Goal: Ask a question: Seek information or help from site administrators or community

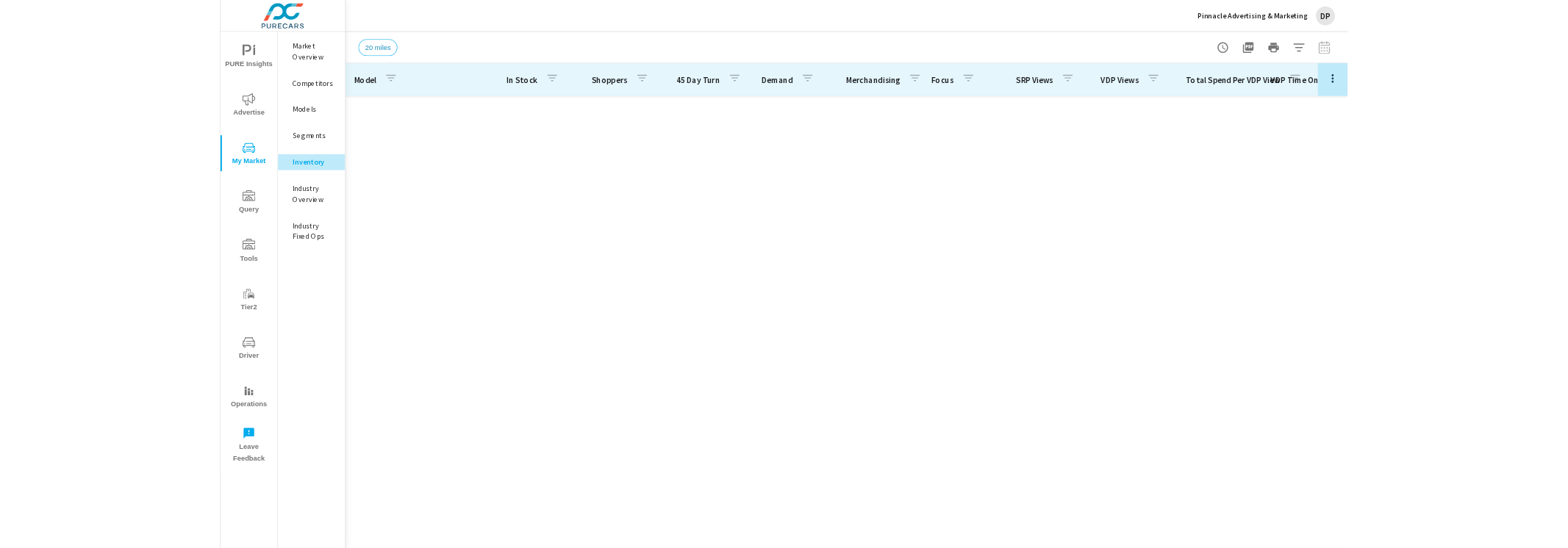
scroll to position [1332, 0]
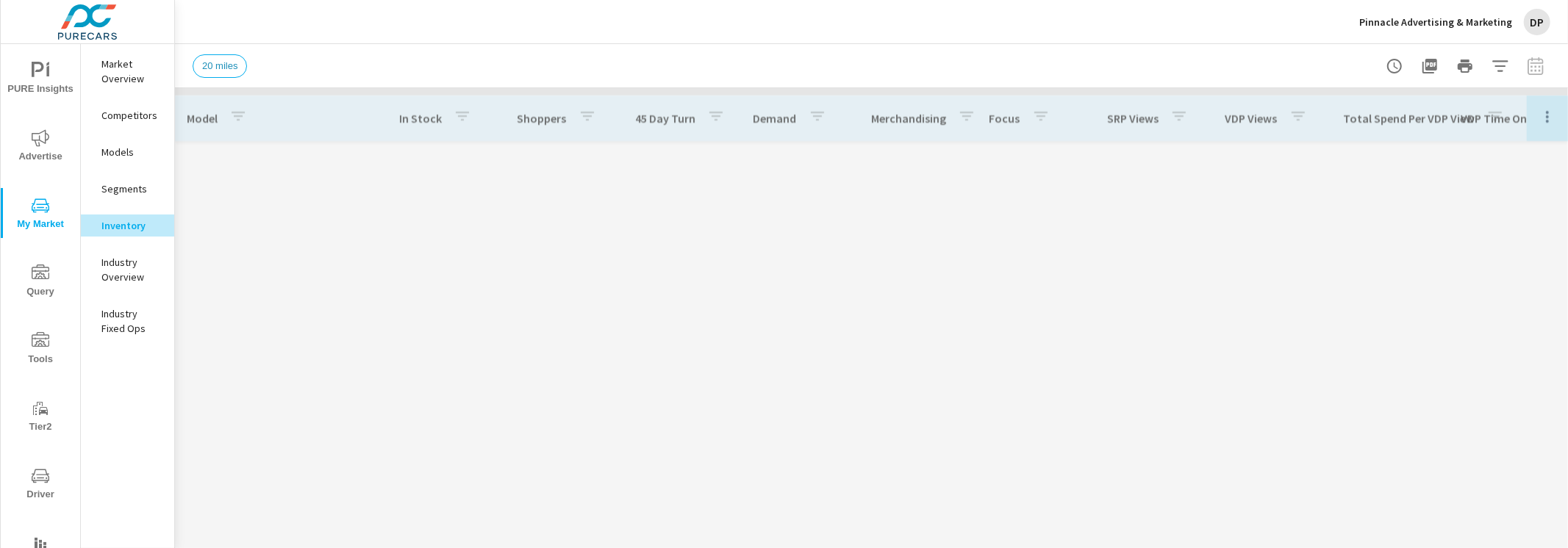
scroll to position [1433, 0]
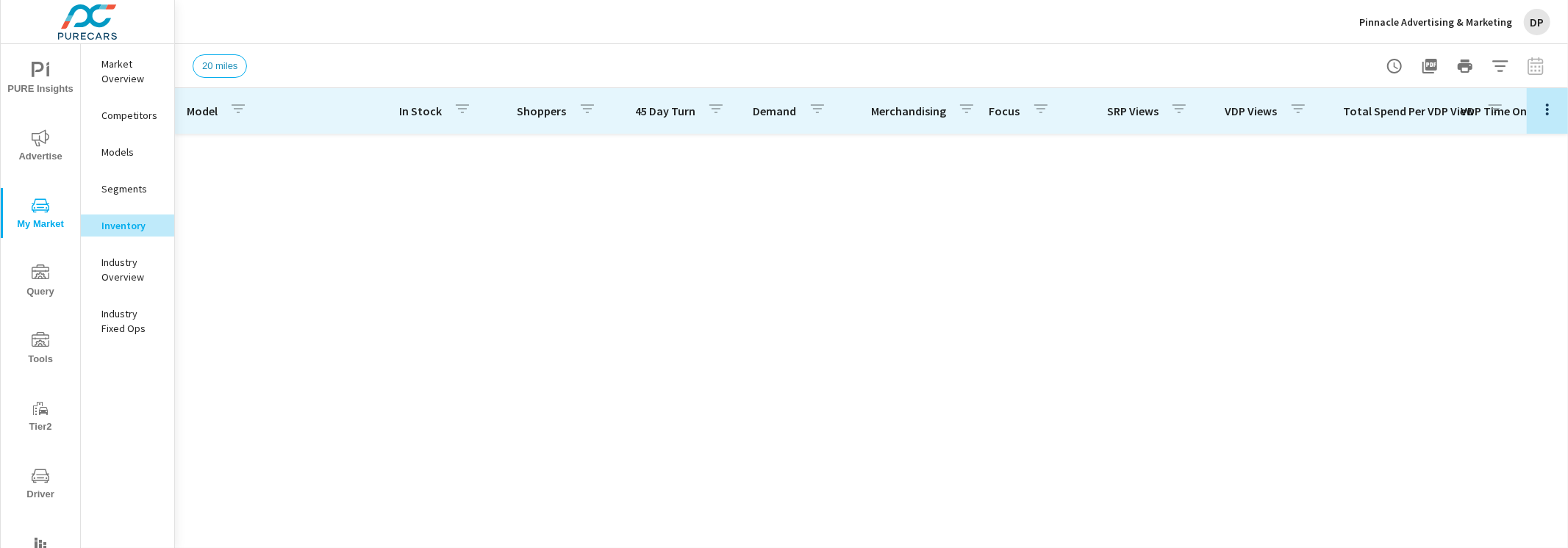
scroll to position [1433, 0]
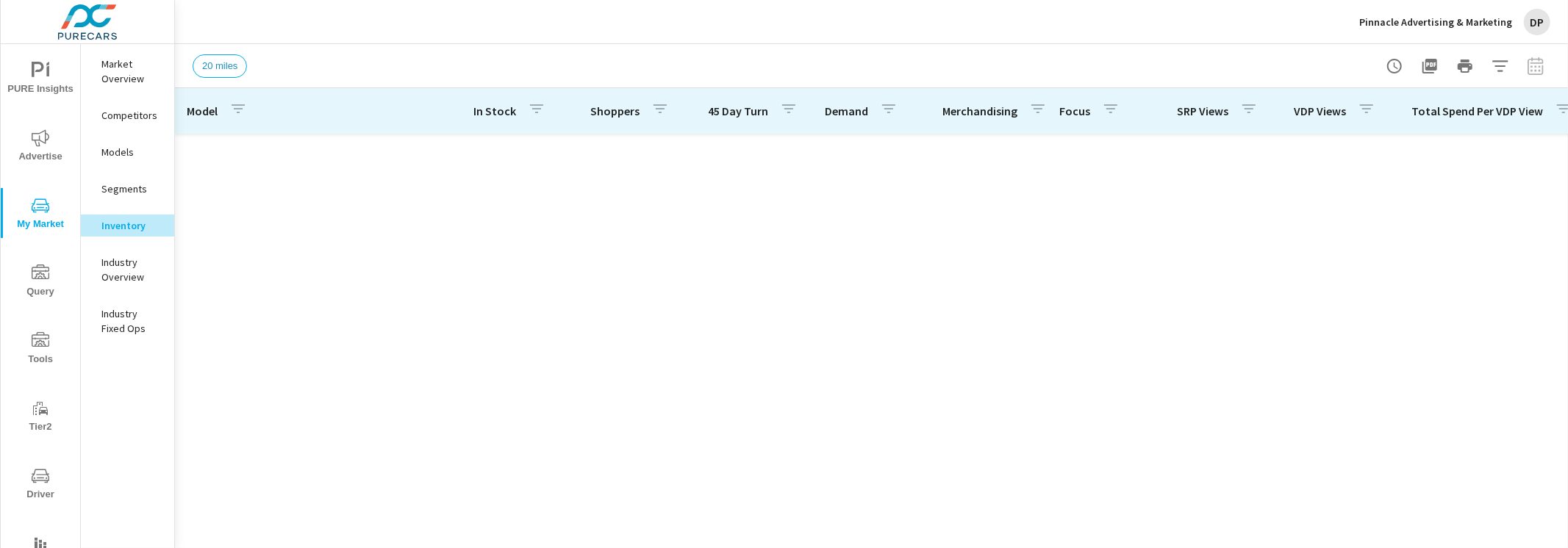
scroll to position [1433, 0]
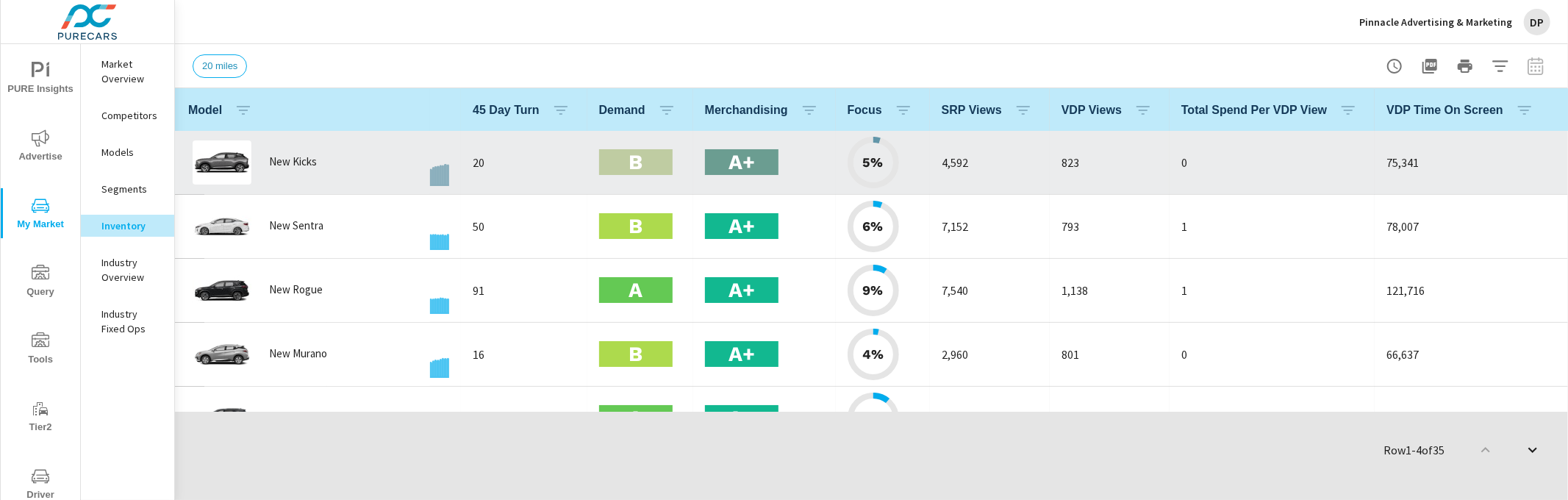
scroll to position [0, 248]
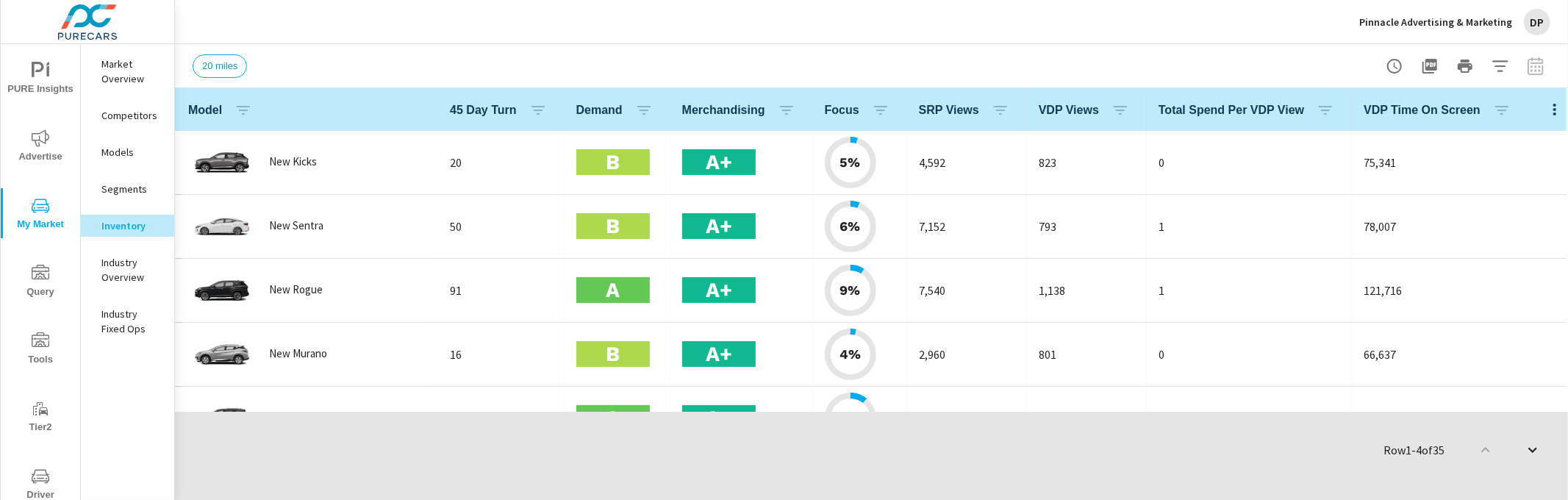
click at [34, 81] on span "PURE Insights" at bounding box center [40, 80] width 70 height 36
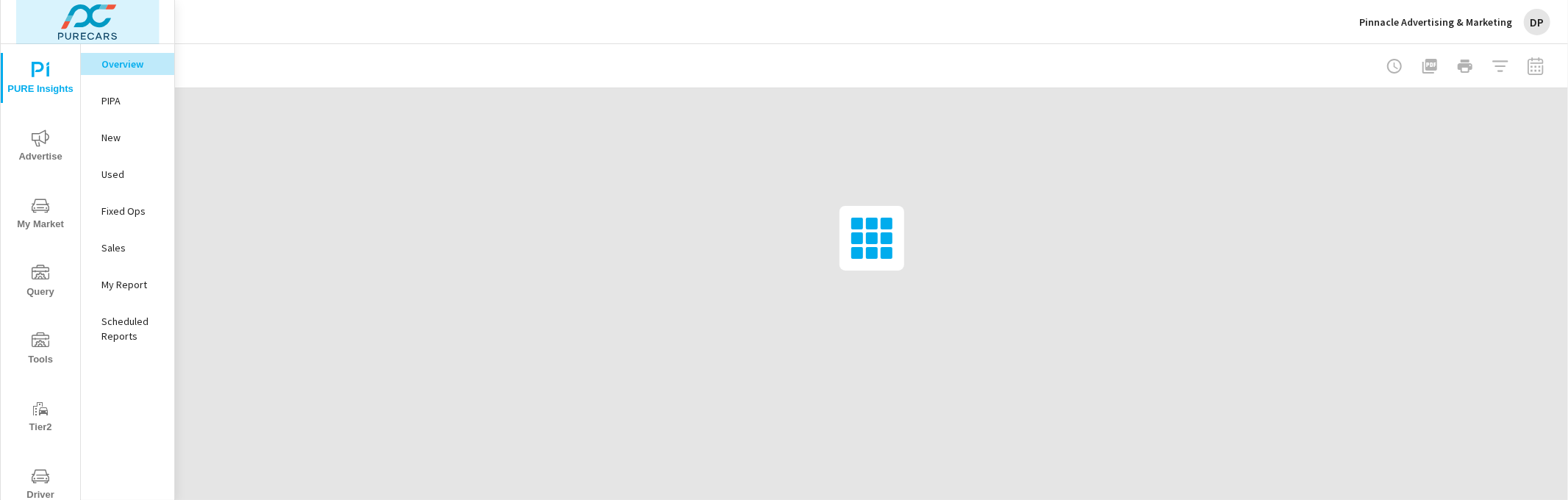
click at [109, 28] on img at bounding box center [88, 22] width 143 height 59
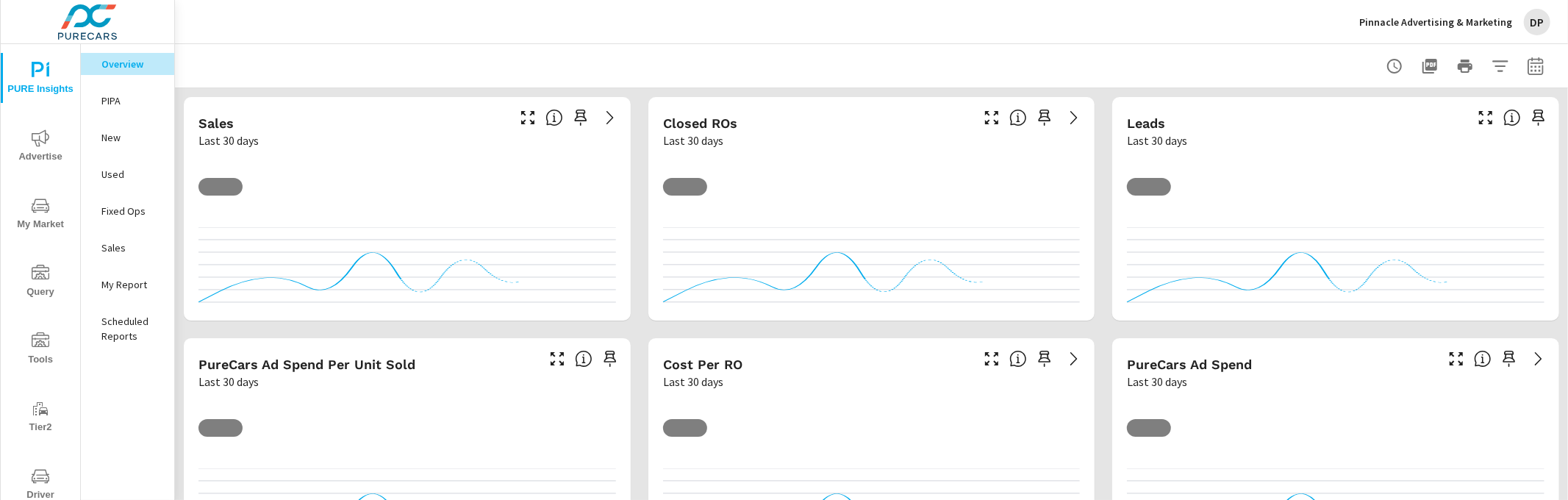
click at [590, 70] on div at bounding box center [871, 65] width 1357 height 43
click at [80, 12] on img at bounding box center [88, 22] width 143 height 59
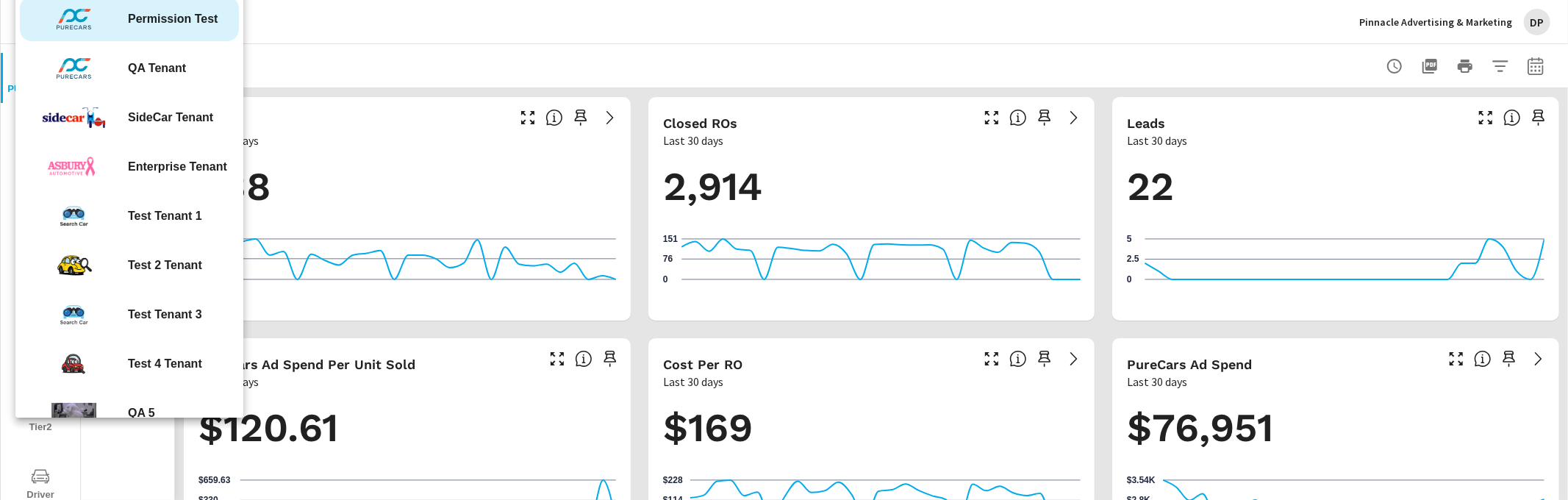
scroll to position [1, 0]
click at [162, 73] on span "QA Tenant" at bounding box center [157, 68] width 58 height 17
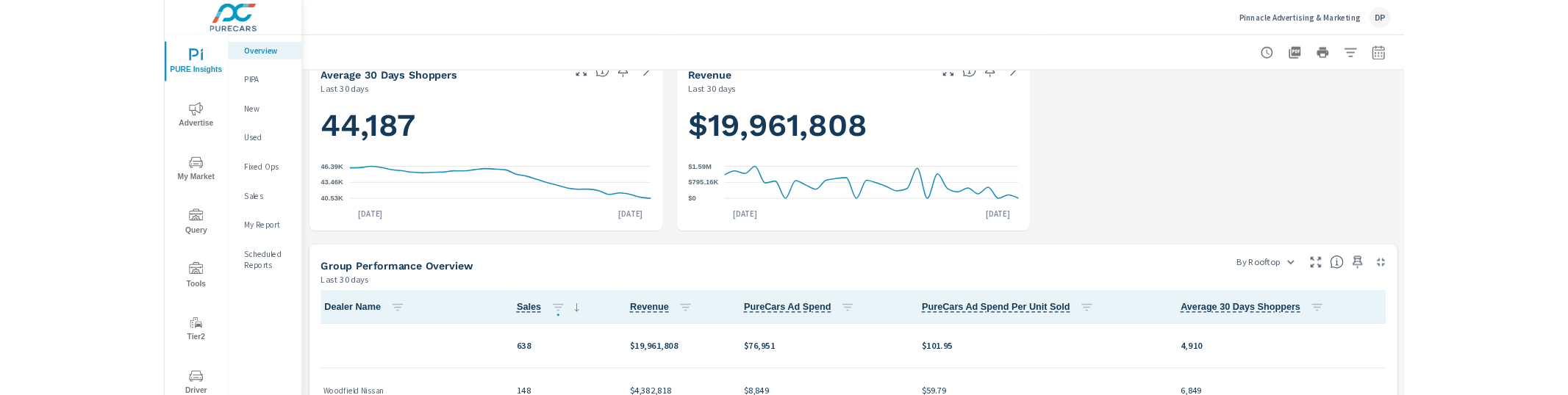
scroll to position [612, 0]
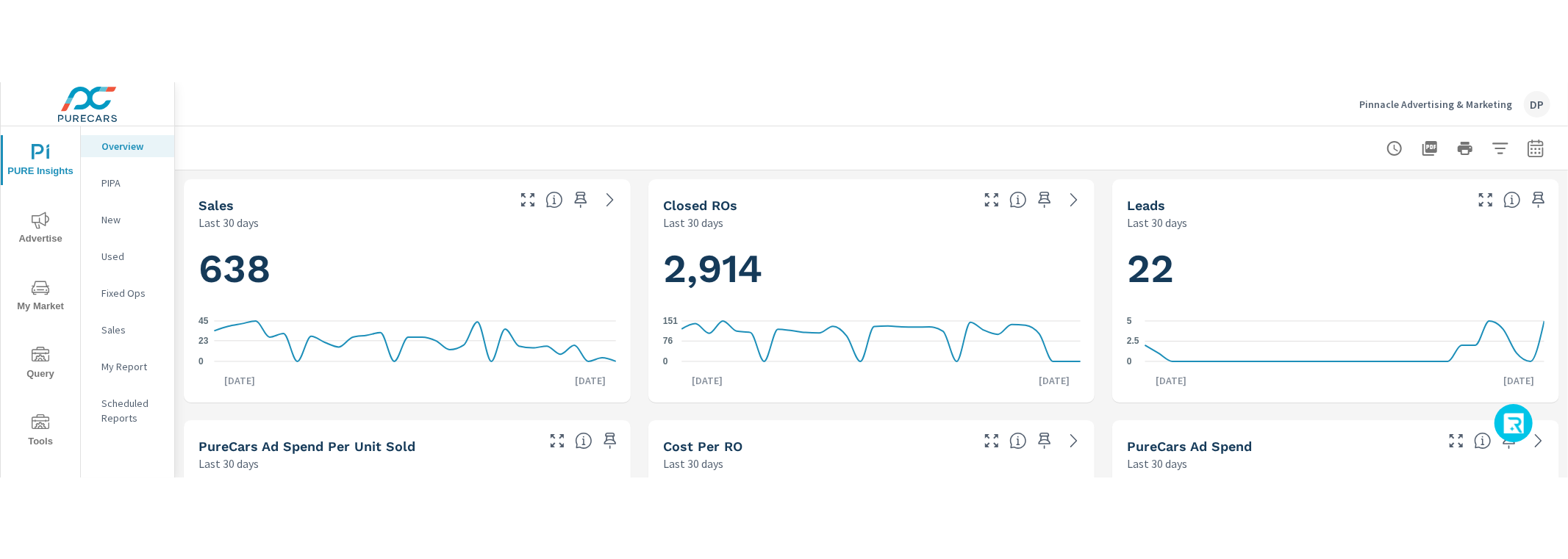
scroll to position [1, 0]
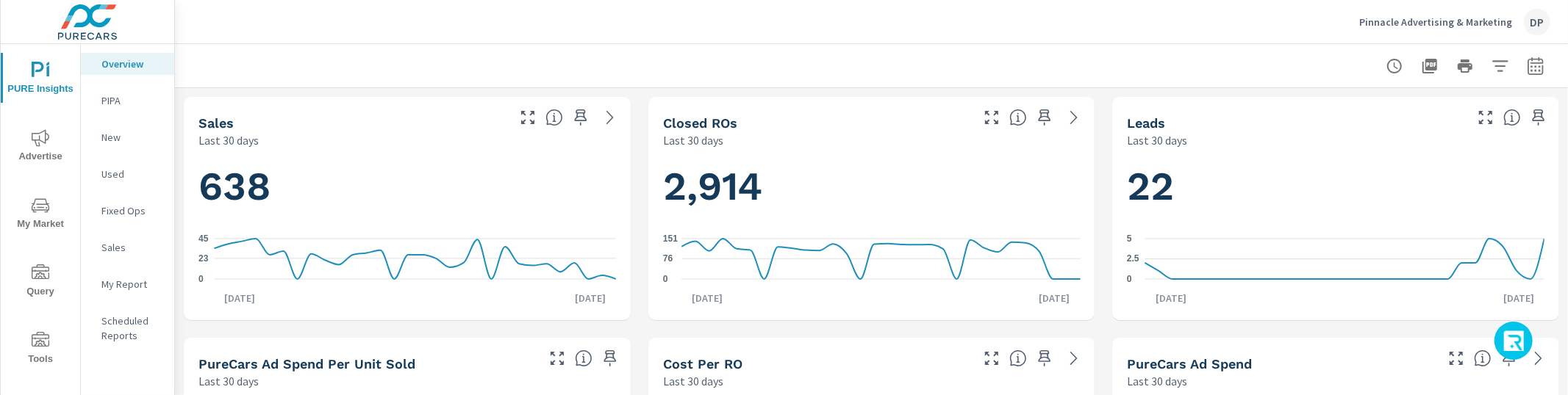
click at [1504, 337] on icon "button" at bounding box center [1515, 342] width 24 height 25
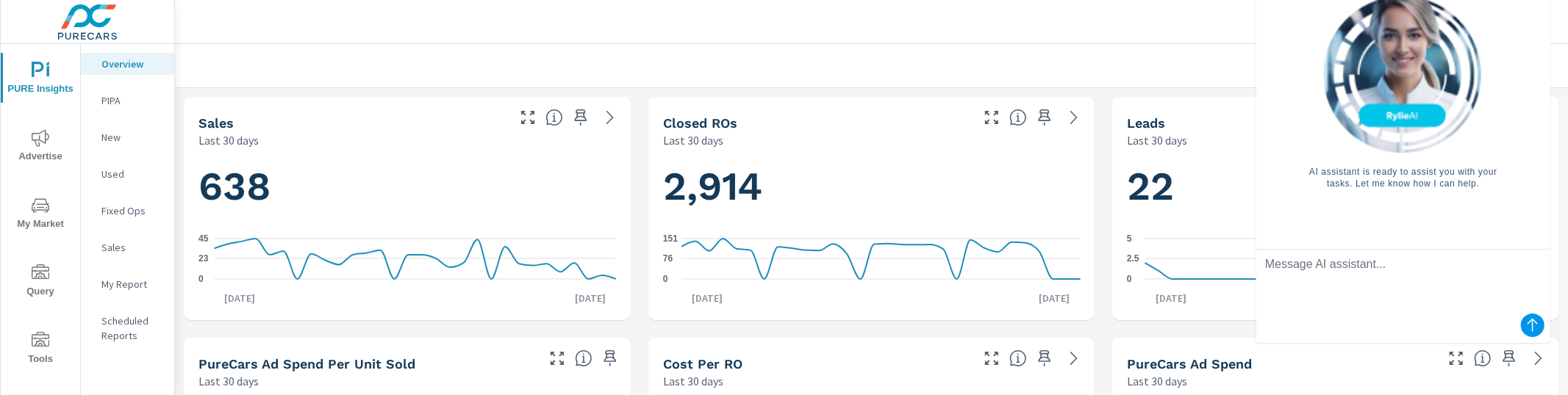
click at [1357, 275] on textarea at bounding box center [1403, 279] width 294 height 58
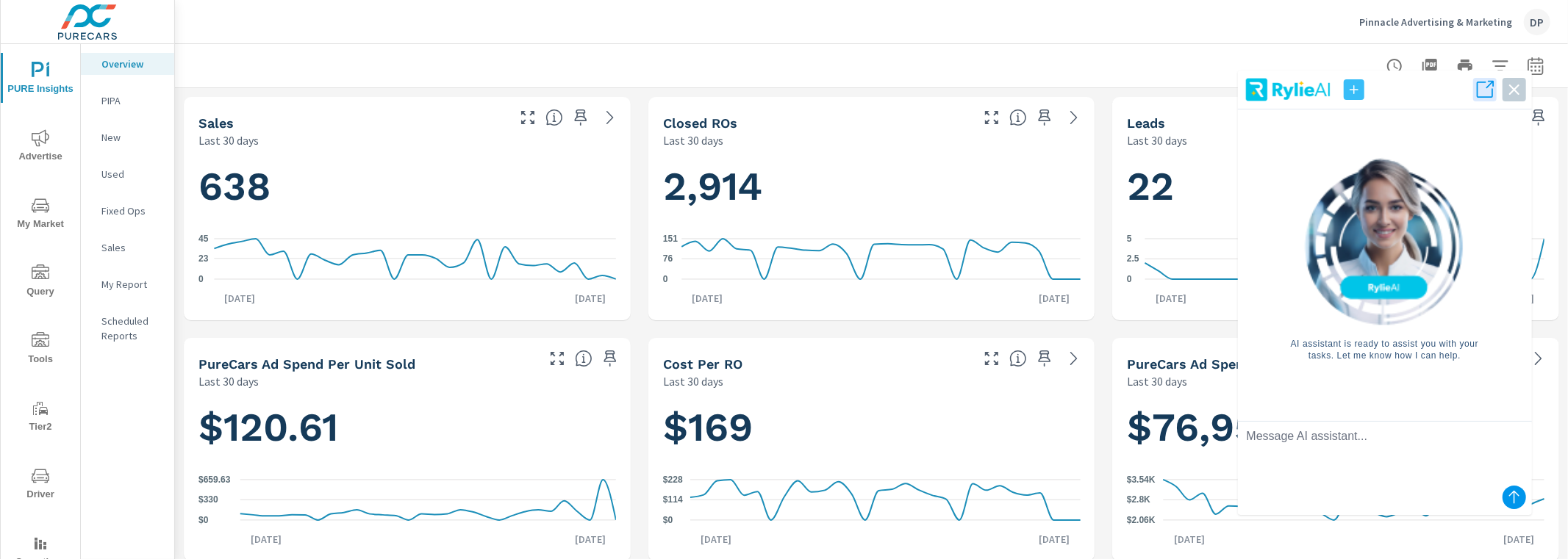
drag, startPoint x: 1302, startPoint y: 190, endPoint x: 1283, endPoint y: 361, distance: 172.1
click at [1283, 361] on div "AI assistant is ready to assist you with your tasks. Let me know how I can help." at bounding box center [1384, 259] width 270 height 300
click at [1297, 395] on textarea at bounding box center [1384, 451] width 294 height 58
click at [1489, 395] on textarea "What is the inventory count for new vehicles?" at bounding box center [1384, 451] width 294 height 58
type textarea "What is the inventory count for new vehicles?"
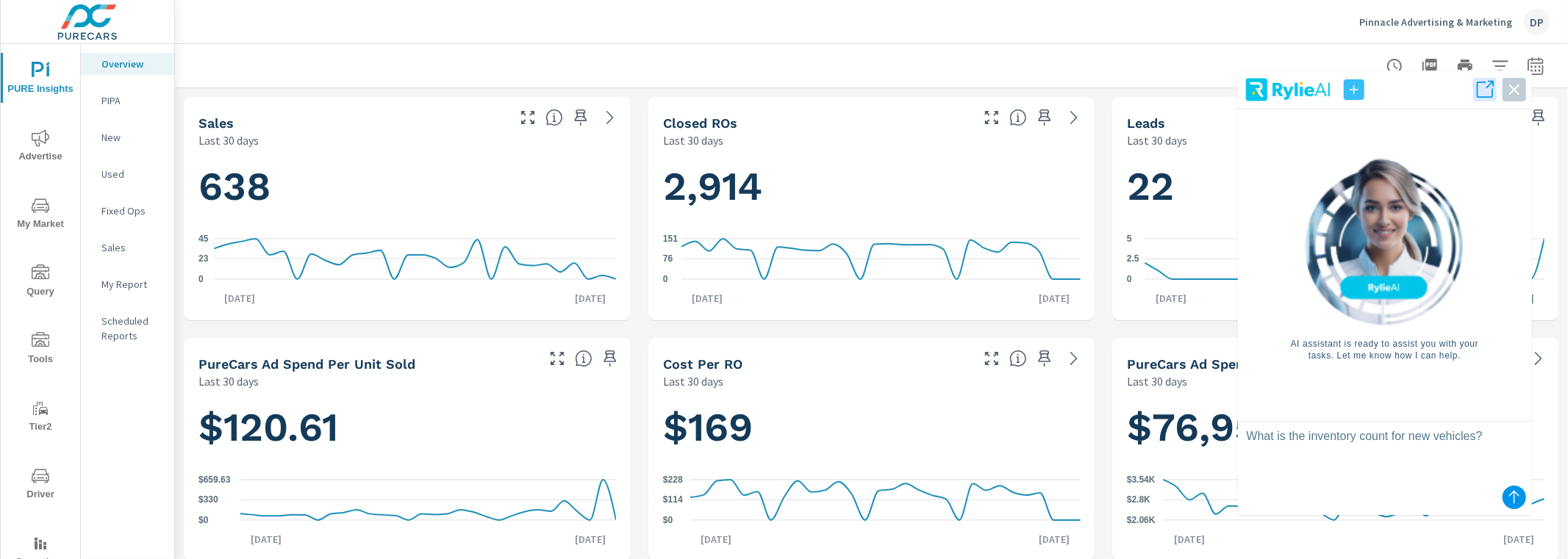
click at [1514, 395] on icon "submit" at bounding box center [1513, 497] width 17 height 17
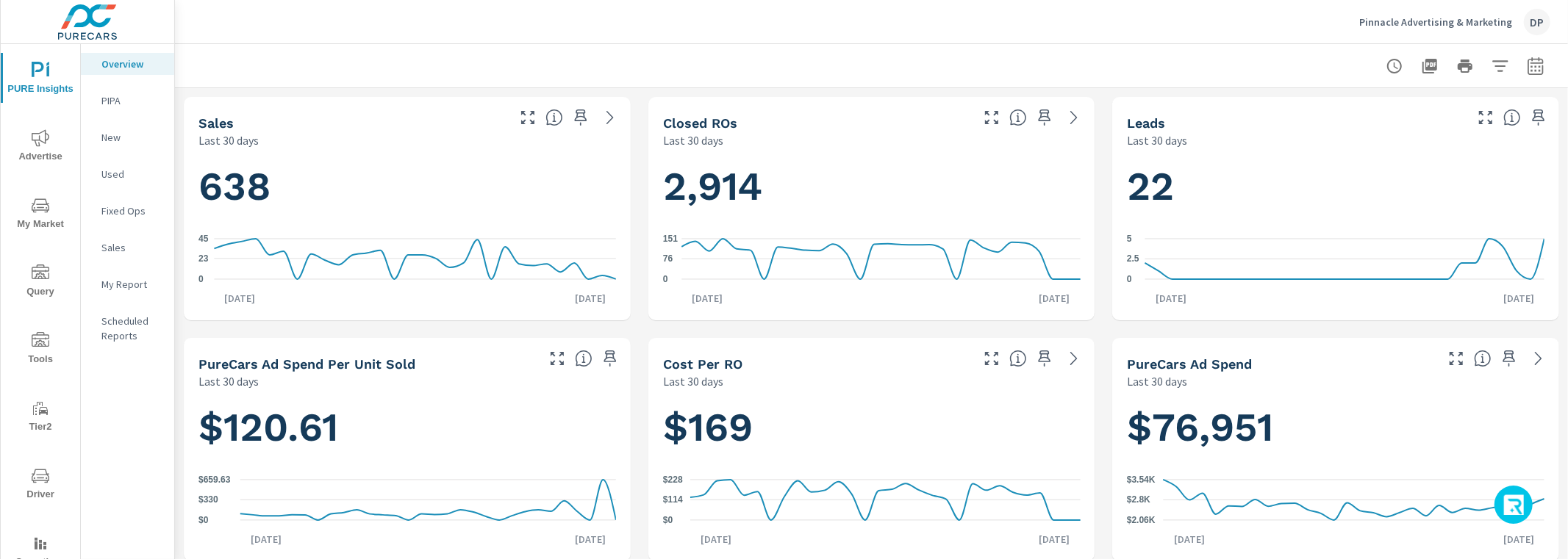
scroll to position [1, 0]
click at [1527, 511] on button "button" at bounding box center [1513, 505] width 38 height 38
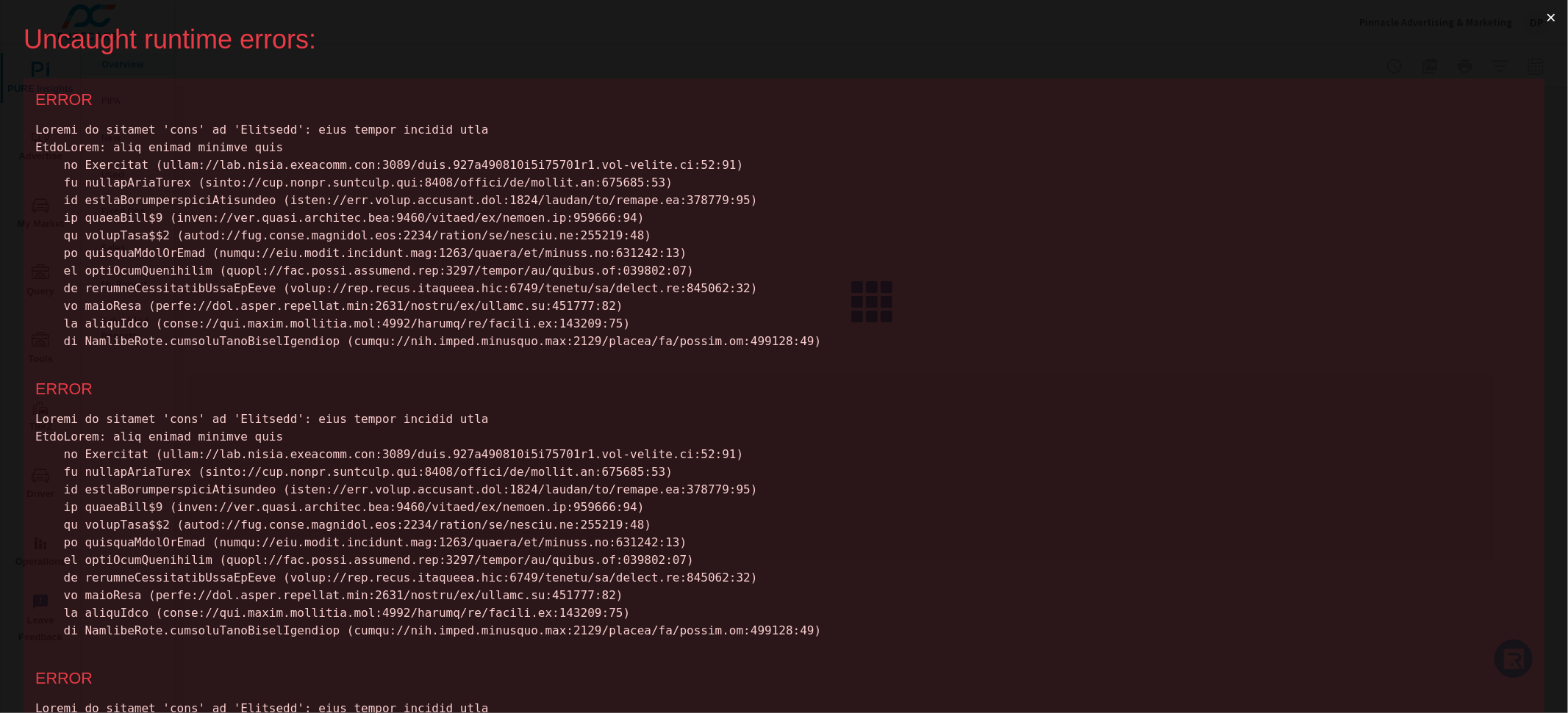
click at [1554, 21] on button "×" at bounding box center [1551, 17] width 34 height 36
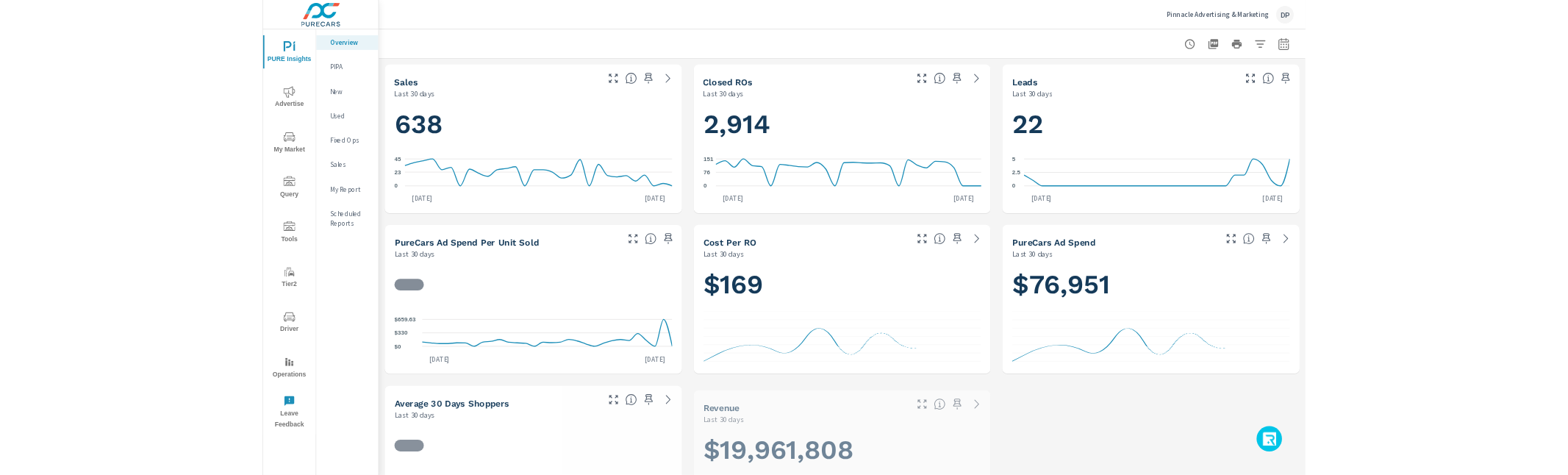
scroll to position [1, 0]
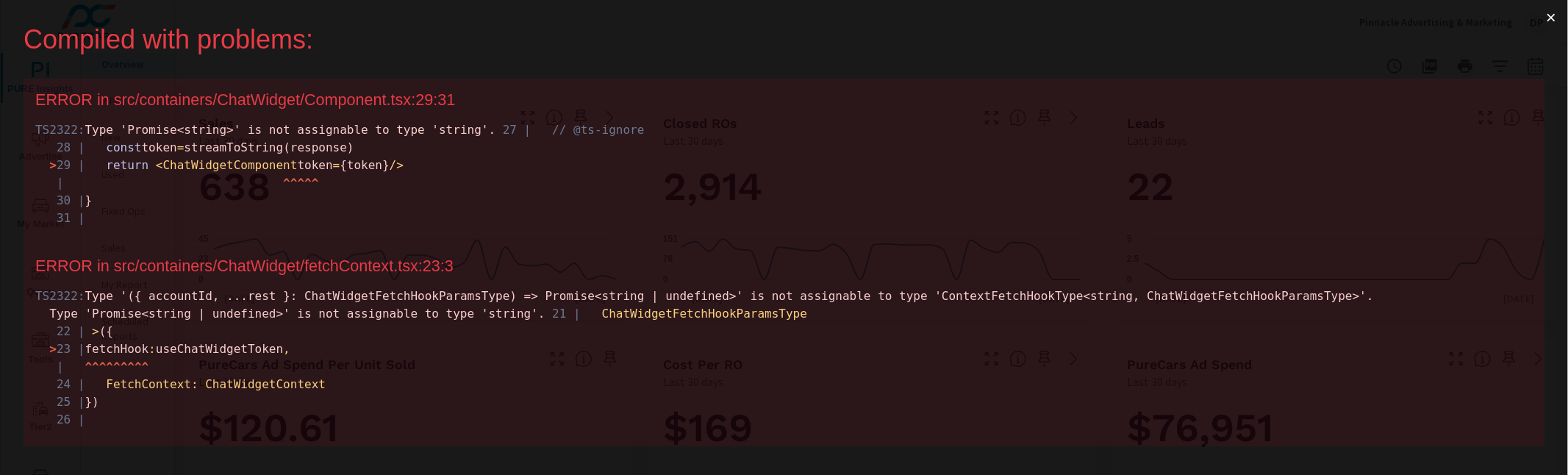
scroll to position [1, 0]
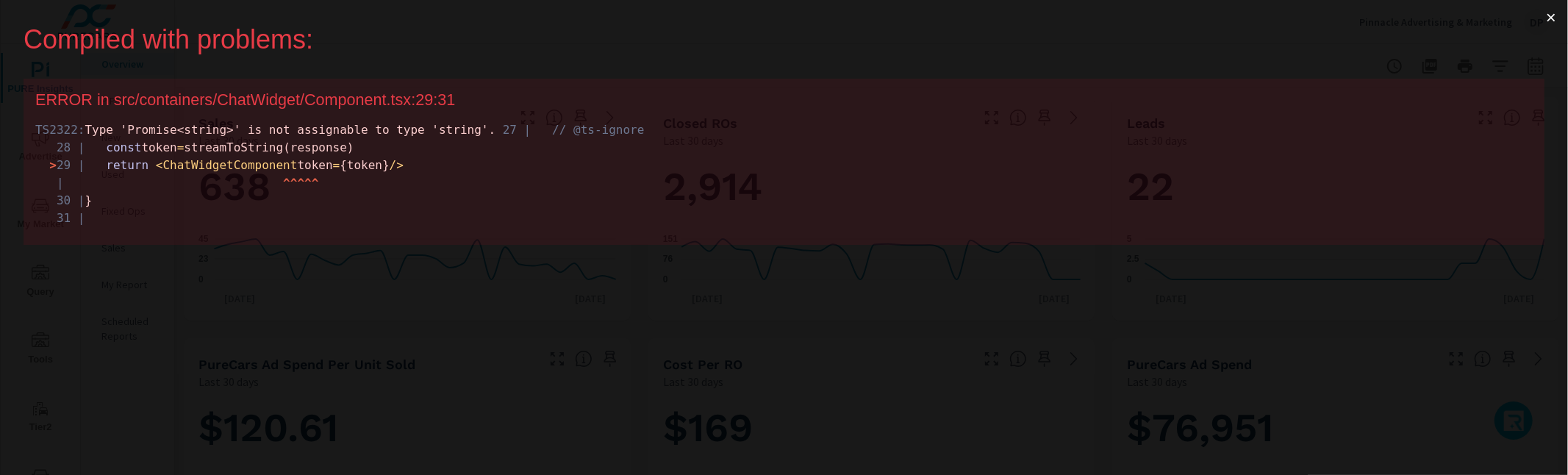
scroll to position [1, 0]
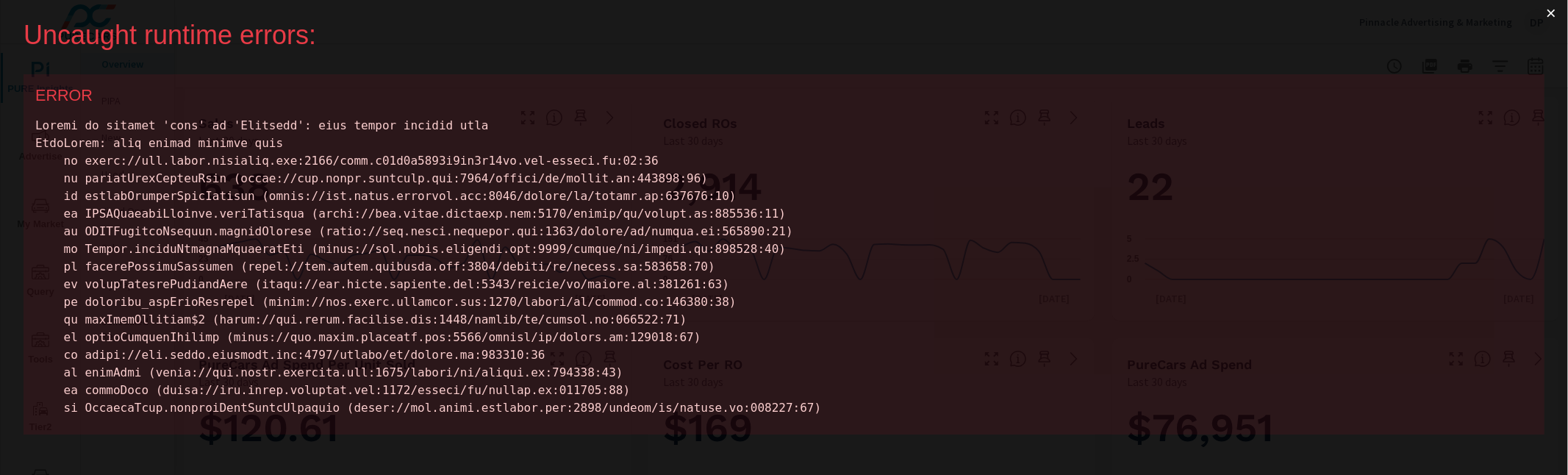
scroll to position [4, 0]
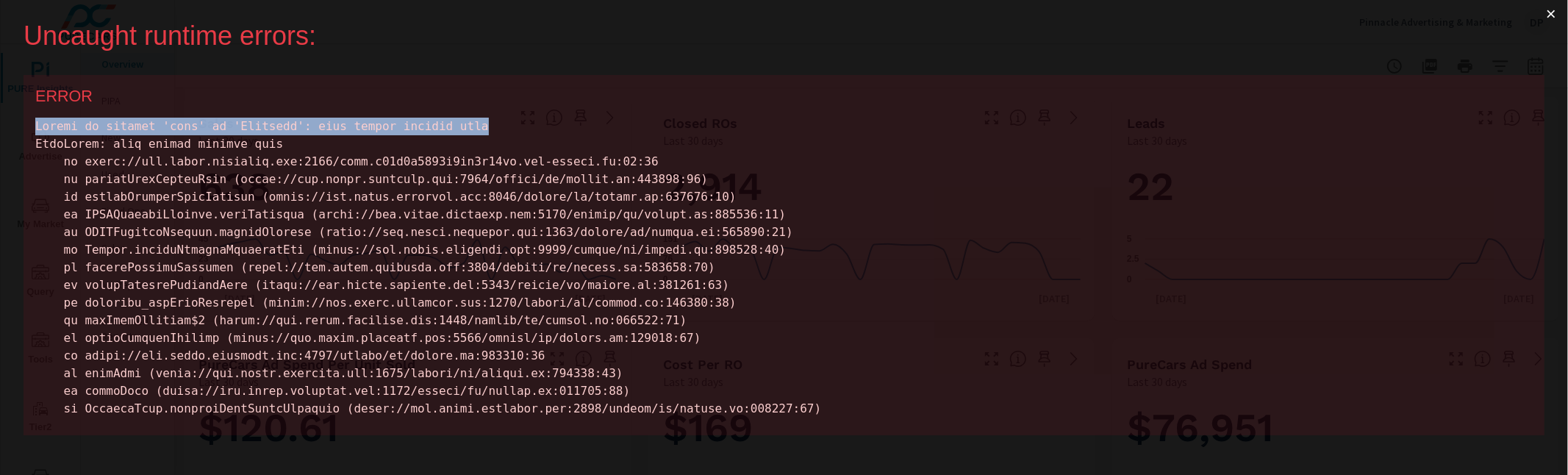
drag, startPoint x: 36, startPoint y: 123, endPoint x: 489, endPoint y: 129, distance: 453.0
click at [489, 129] on div at bounding box center [784, 268] width 1497 height 300
copy div "Failed to execute 'text' on 'Response': body stream already read"
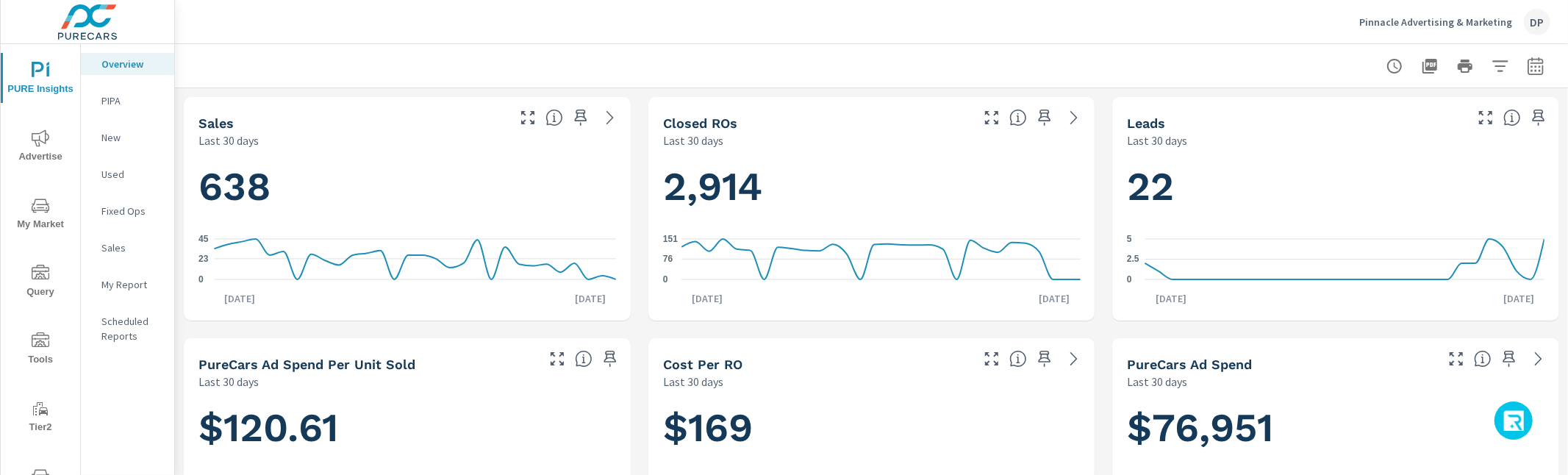
scroll to position [1, 0]
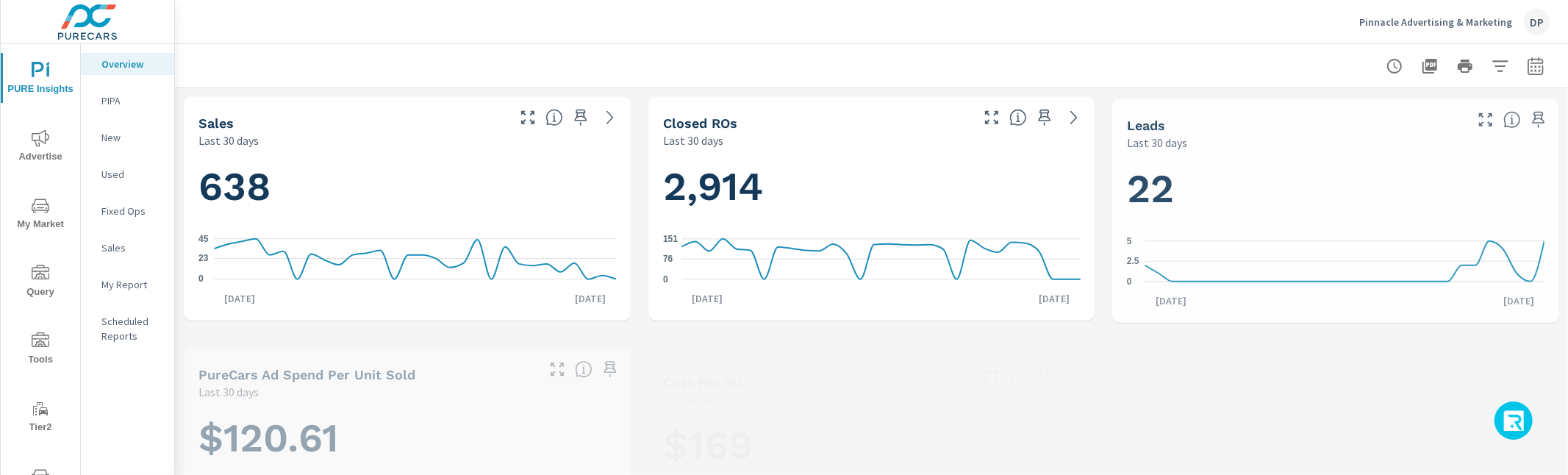
scroll to position [1, 0]
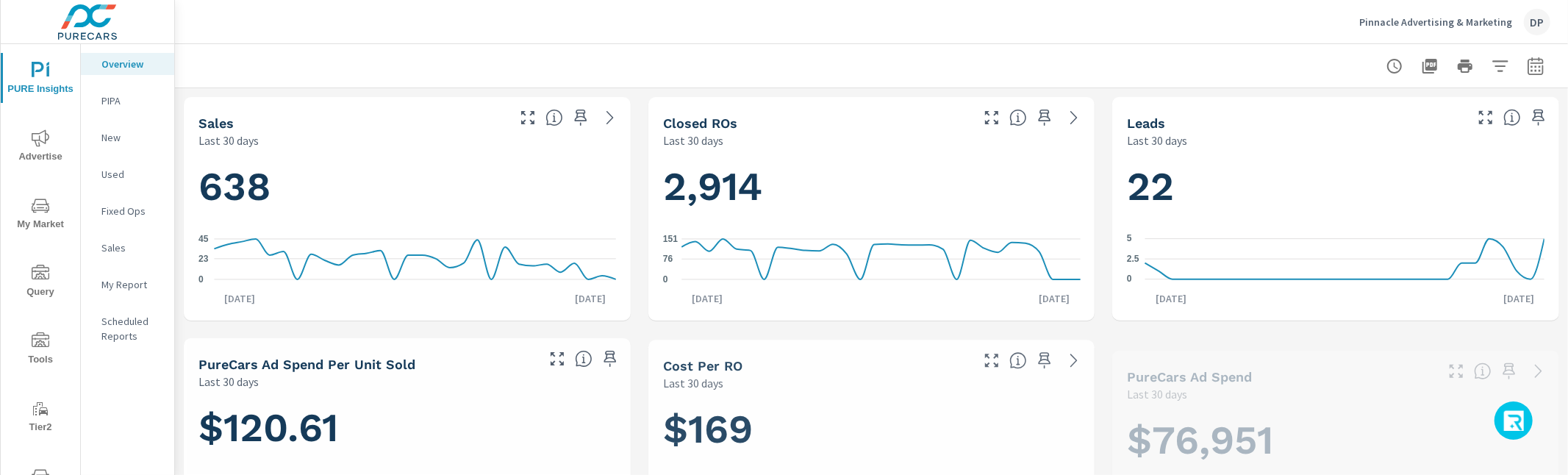
scroll to position [1, 0]
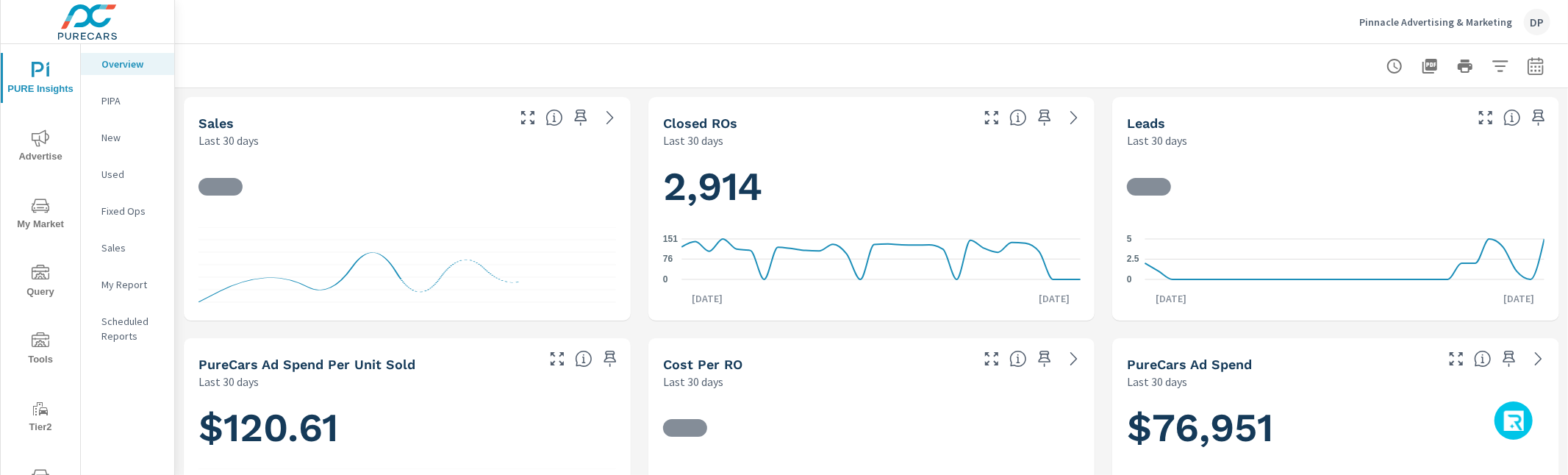
scroll to position [1, 0]
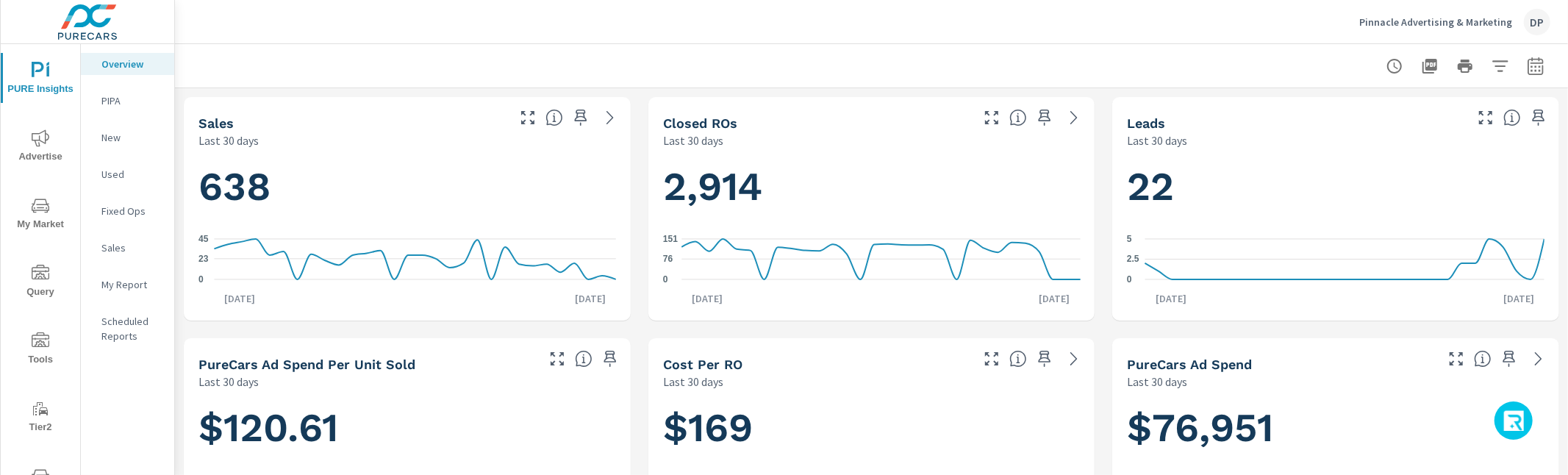
click at [1514, 417] on icon "button" at bounding box center [1515, 422] width 24 height 25
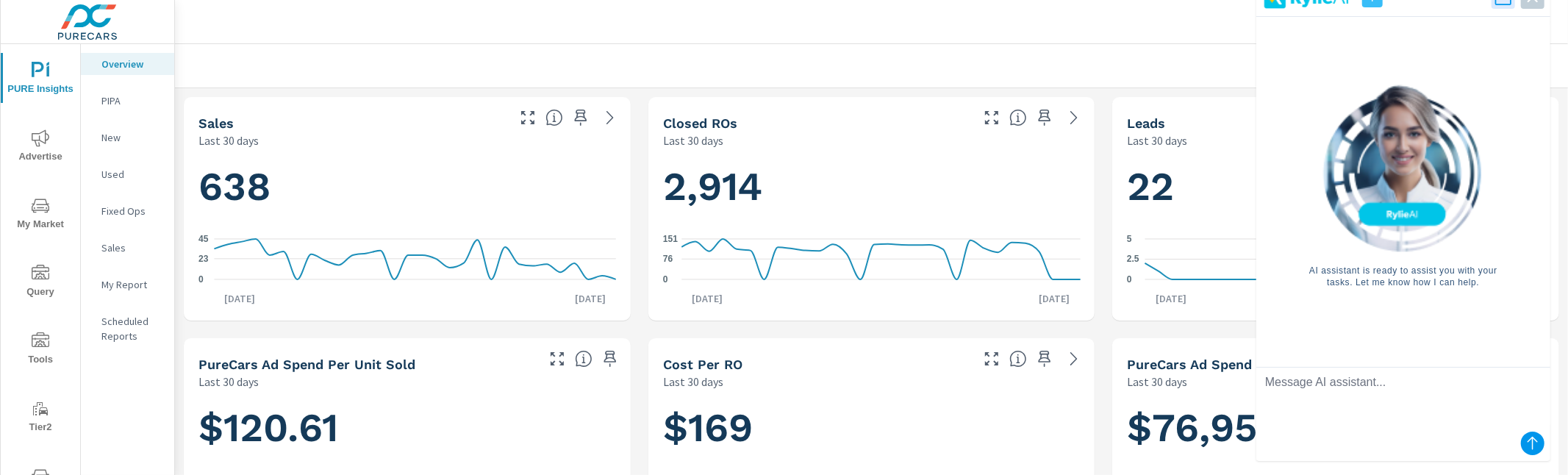
click at [1447, 389] on textarea at bounding box center [1403, 396] width 294 height 58
type textarea "Hello"
click at [1533, 441] on icon "submit" at bounding box center [1531, 443] width 17 height 17
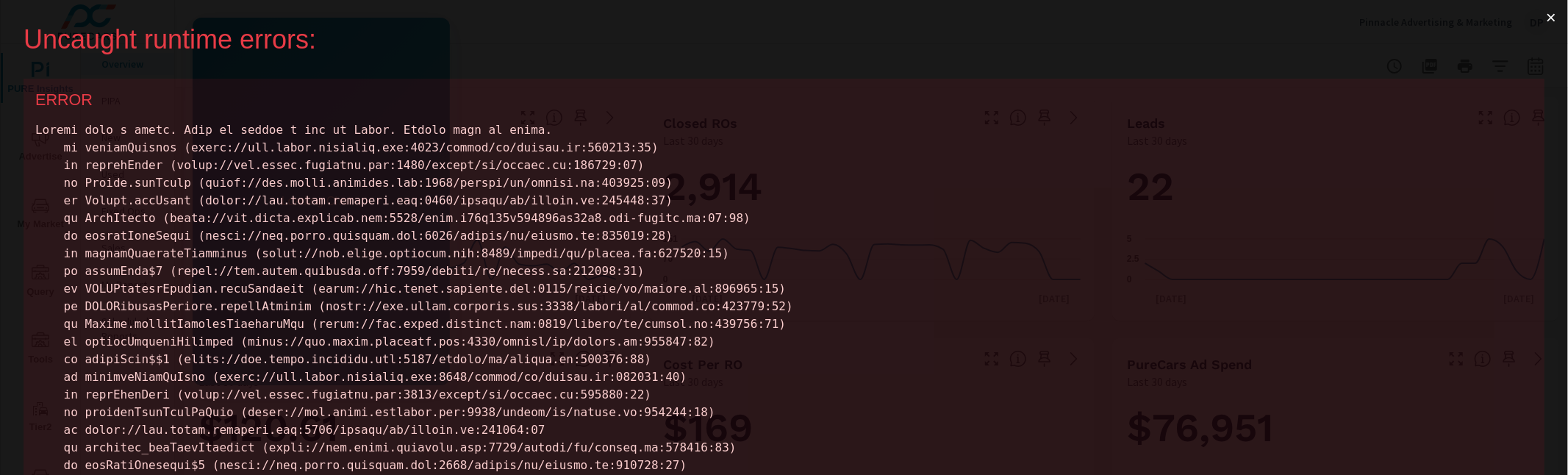
click at [1546, 13] on button "×" at bounding box center [1551, 17] width 34 height 36
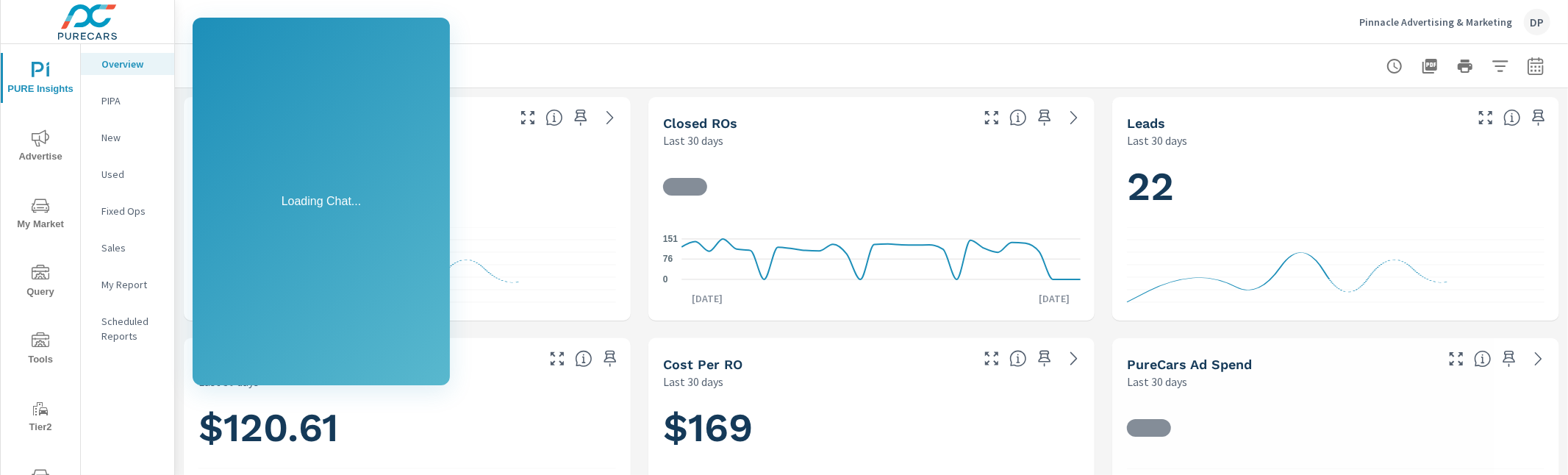
scroll to position [1, 0]
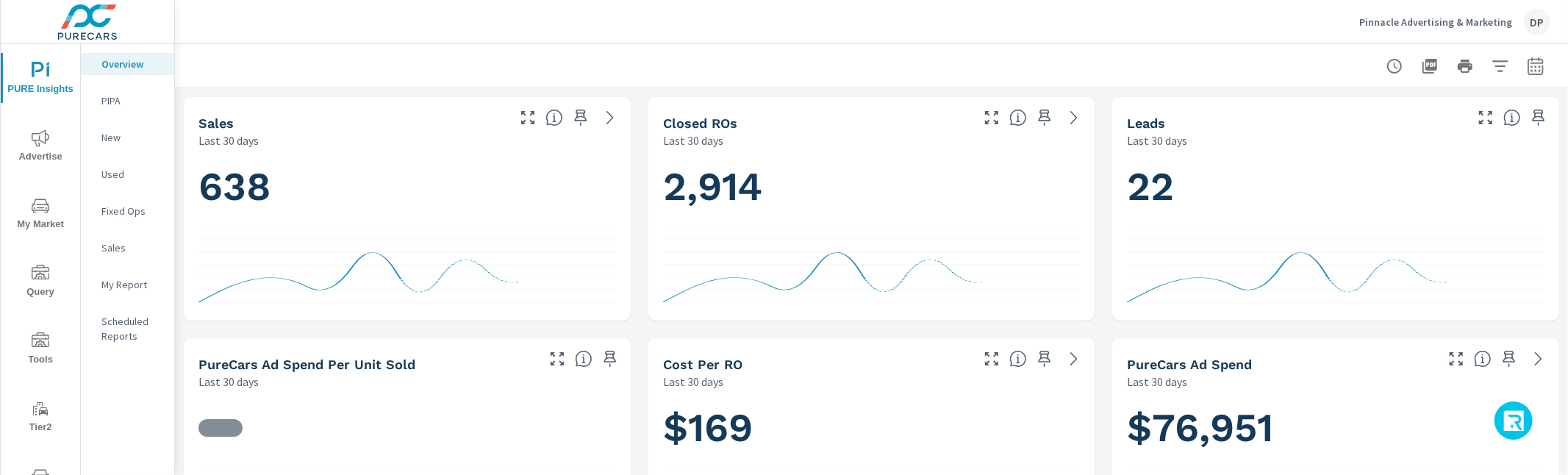
scroll to position [1, 0]
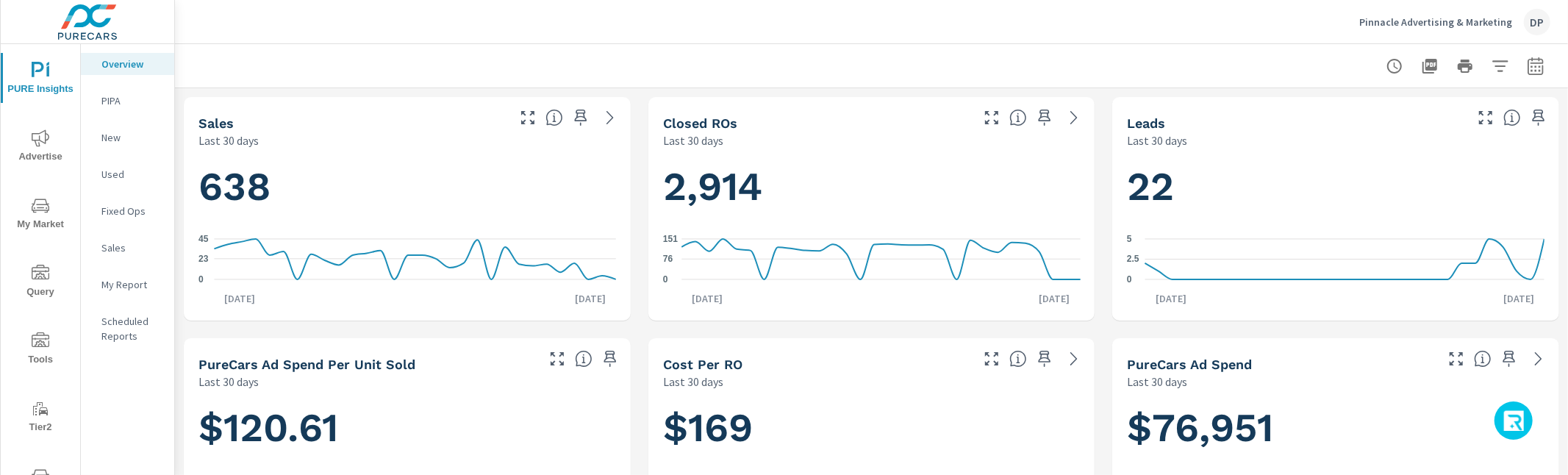
click at [1520, 417] on icon "button" at bounding box center [1515, 422] width 24 height 25
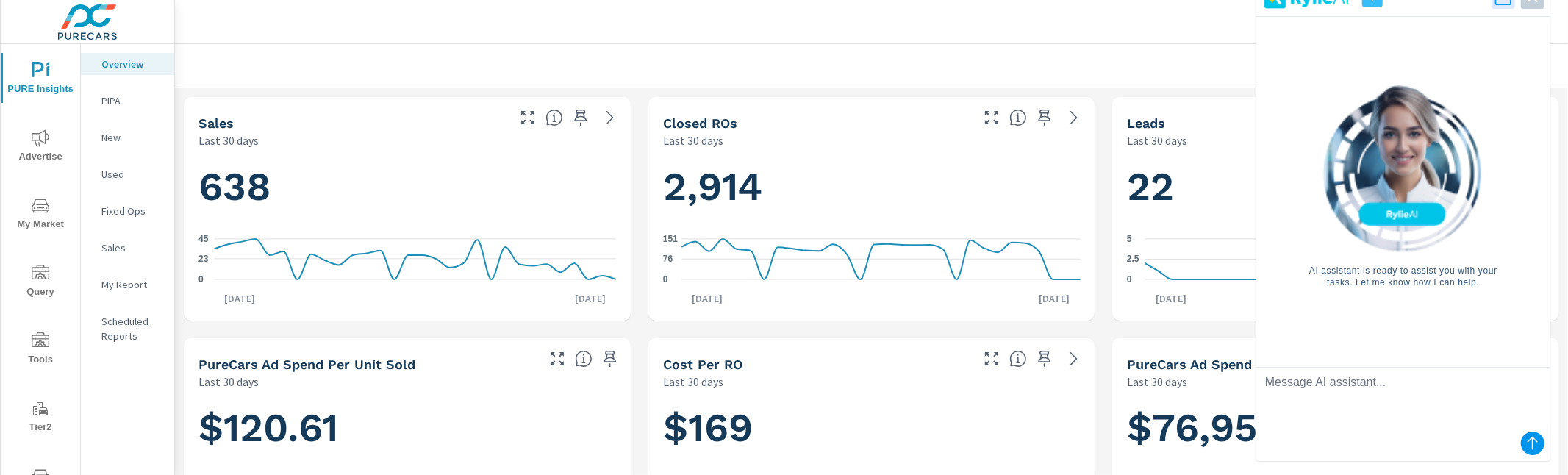
click at [1445, 401] on textarea at bounding box center [1403, 396] width 294 height 58
type textarea "hi"
click at [1527, 439] on icon "submit" at bounding box center [1531, 443] width 17 height 17
